Goal: Information Seeking & Learning: Learn about a topic

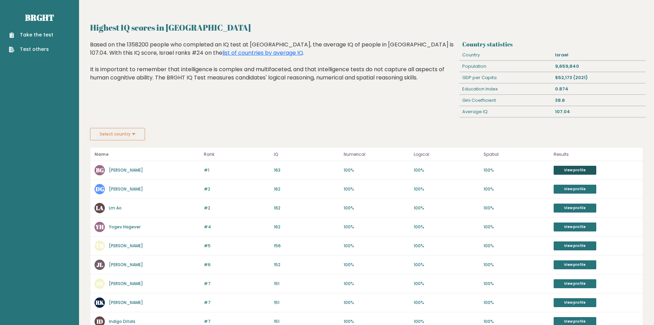
click at [568, 170] on link "View profile" at bounding box center [574, 170] width 43 height 9
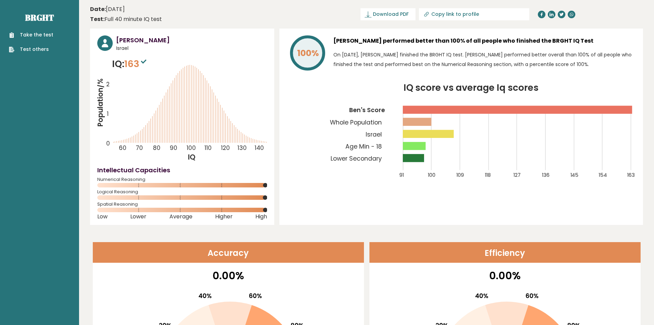
click at [144, 61] on icon at bounding box center [143, 61] width 5 height 4
click at [36, 31] on div "Take the test Test others" at bounding box center [39, 38] width 68 height 30
click at [36, 33] on link "Take the test" at bounding box center [31, 34] width 44 height 7
